Goal: Information Seeking & Learning: Learn about a topic

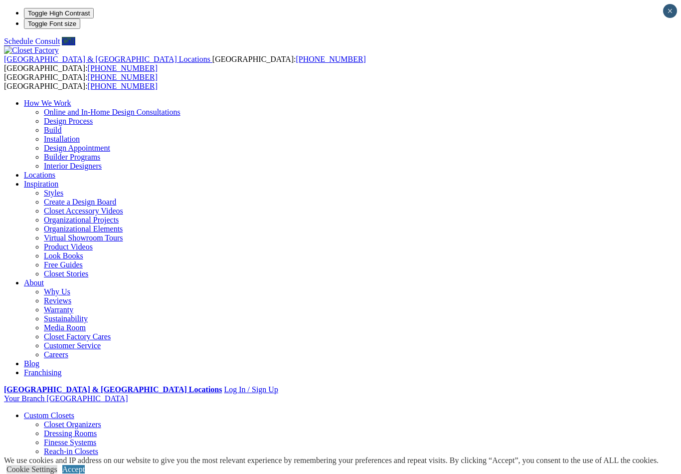
click at [459, 99] on ul "How We Work Online and In-Home Design Consultations Design Process Build Instal…" at bounding box center [340, 238] width 673 height 278
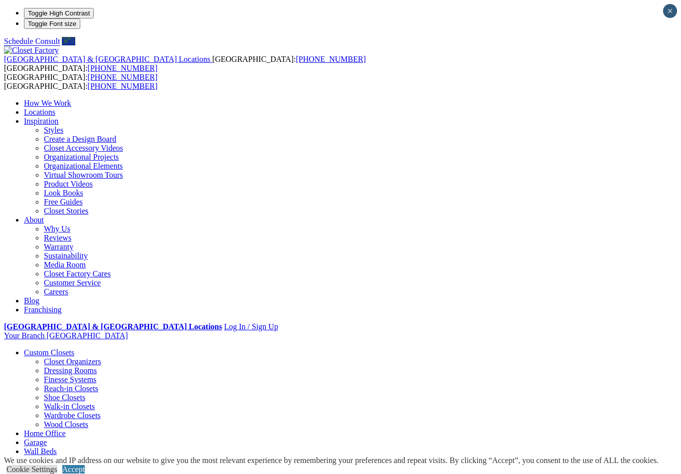
click at [55, 108] on link "Locations" at bounding box center [39, 112] width 31 height 8
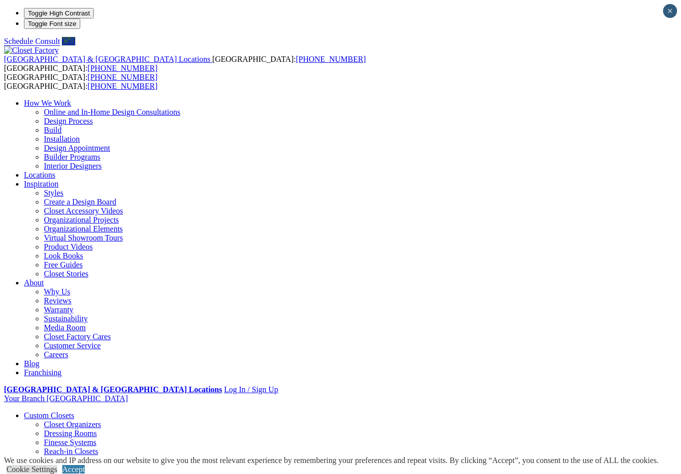
type input "*****"
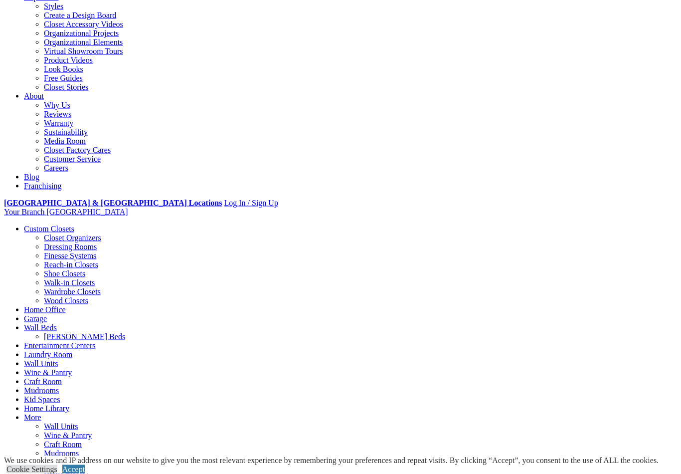
scroll to position [187, 0]
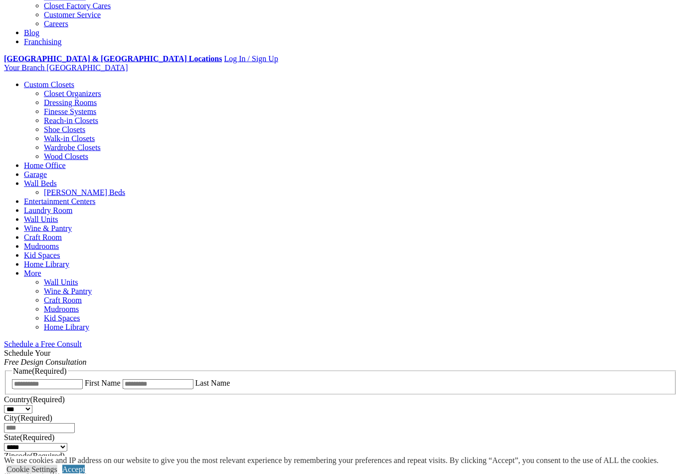
scroll to position [331, 0]
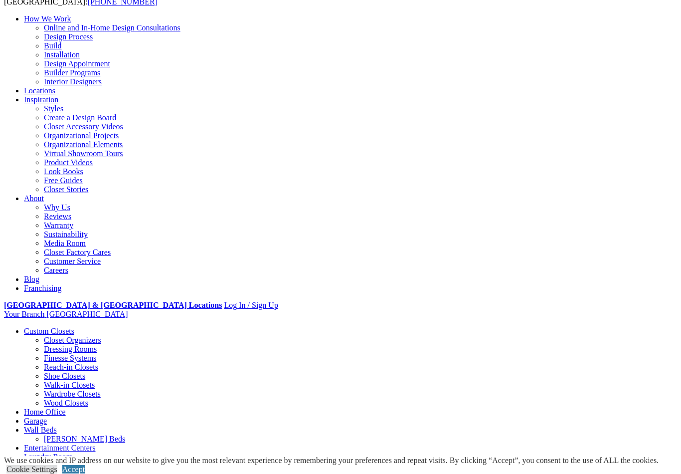
scroll to position [0, 0]
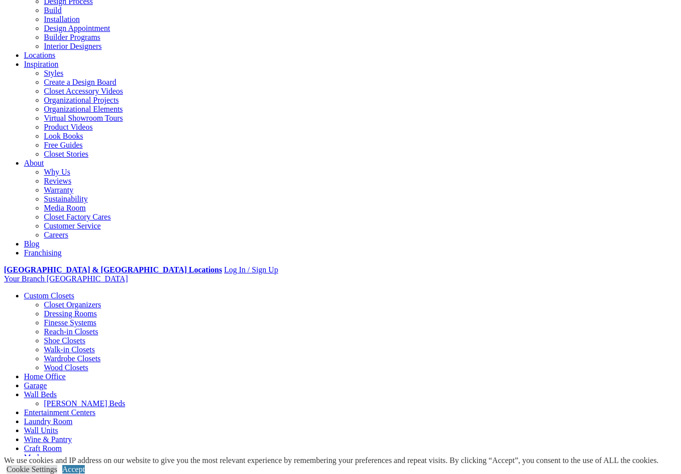
scroll to position [127, 0]
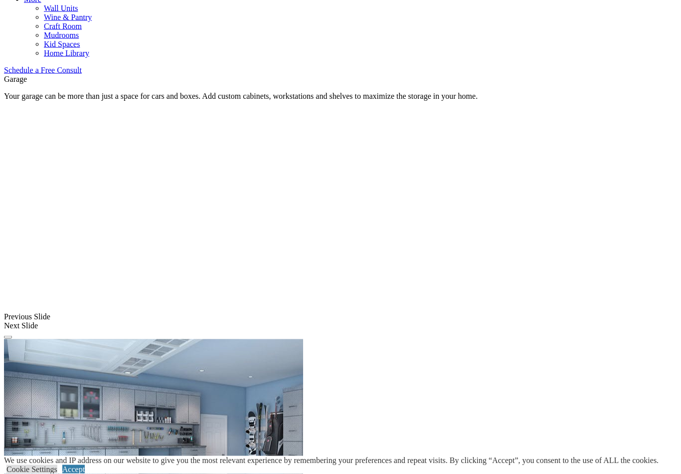
scroll to position [605, 0]
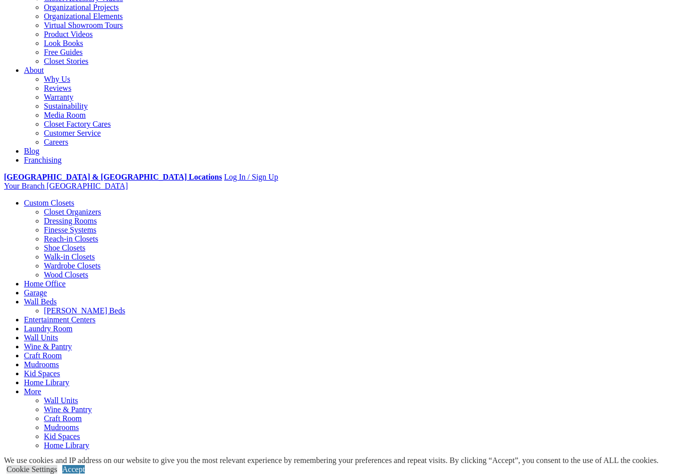
scroll to position [222, 0]
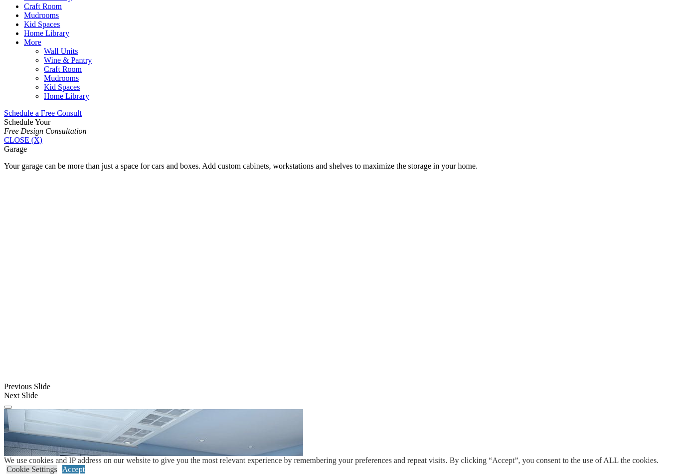
scroll to position [562, 0]
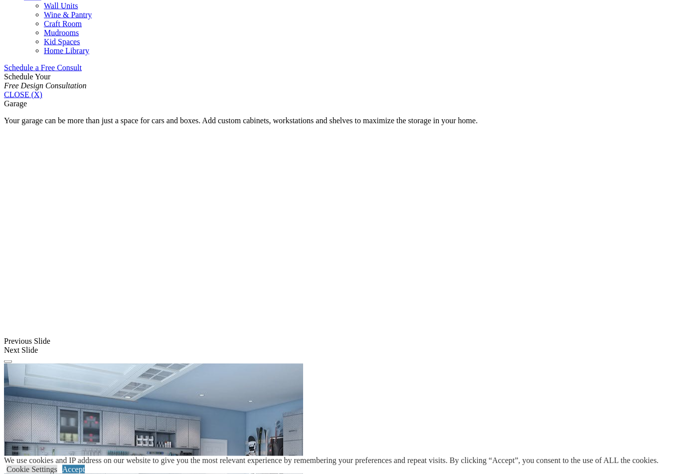
scroll to position [607, 0]
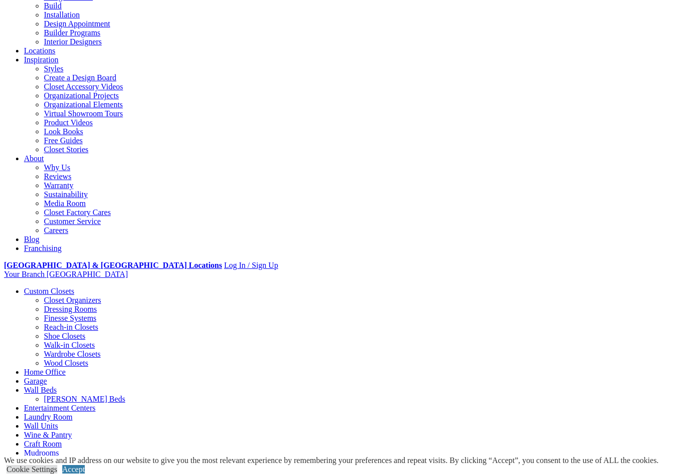
scroll to position [0, 0]
